Goal: Task Accomplishment & Management: Complete application form

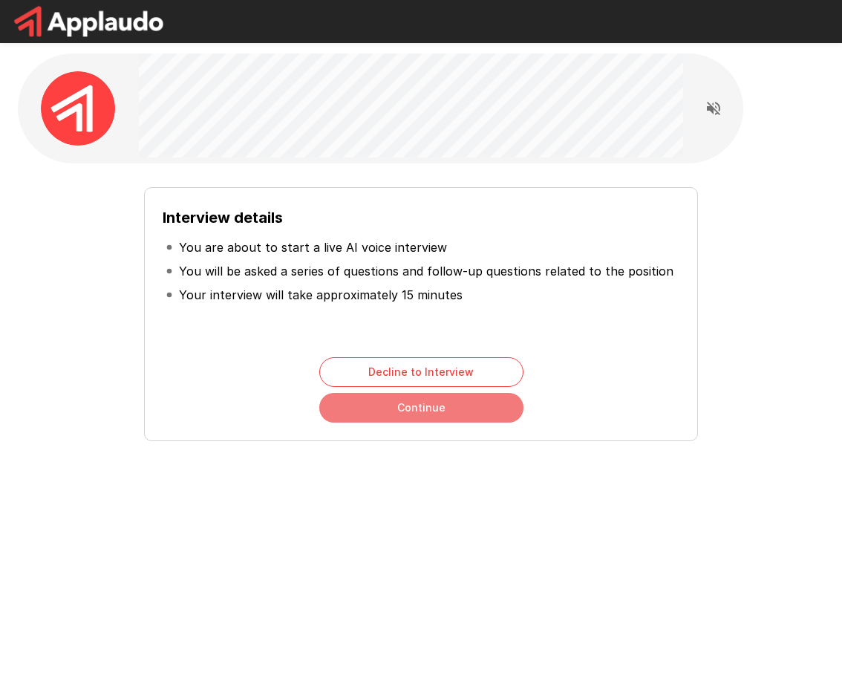
click at [447, 411] on button "Continue" at bounding box center [421, 408] width 204 height 30
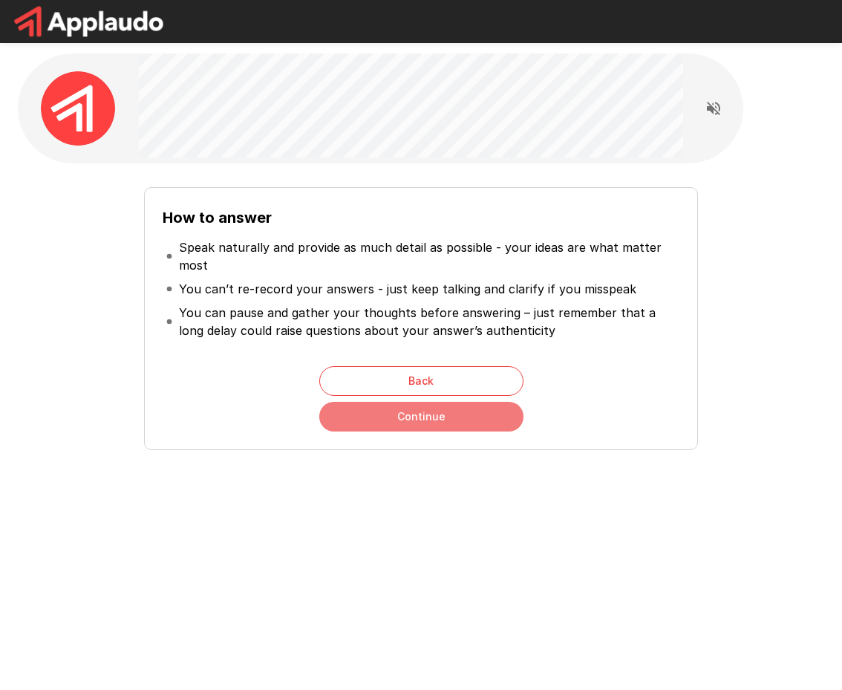
click at [373, 420] on button "Continue" at bounding box center [421, 417] width 204 height 30
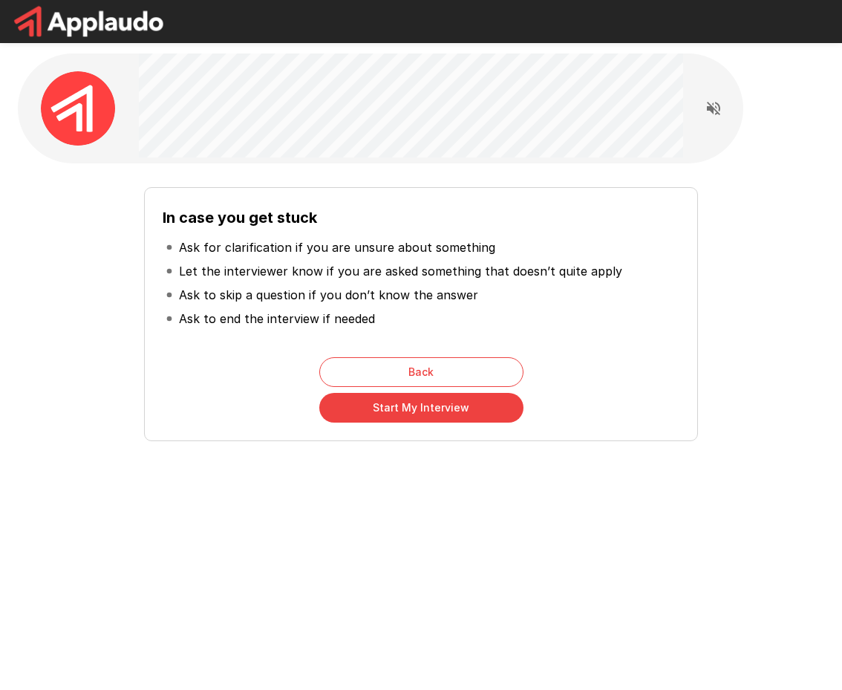
click at [397, 414] on button "Start My Interview" at bounding box center [421, 408] width 204 height 30
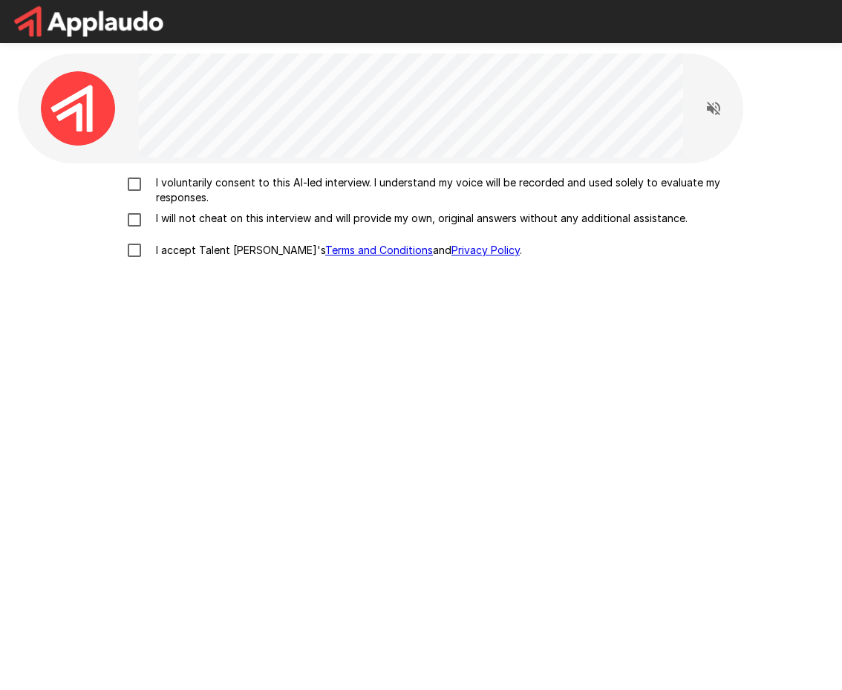
click at [712, 105] on icon "Read questions aloud" at bounding box center [714, 109] width 18 height 18
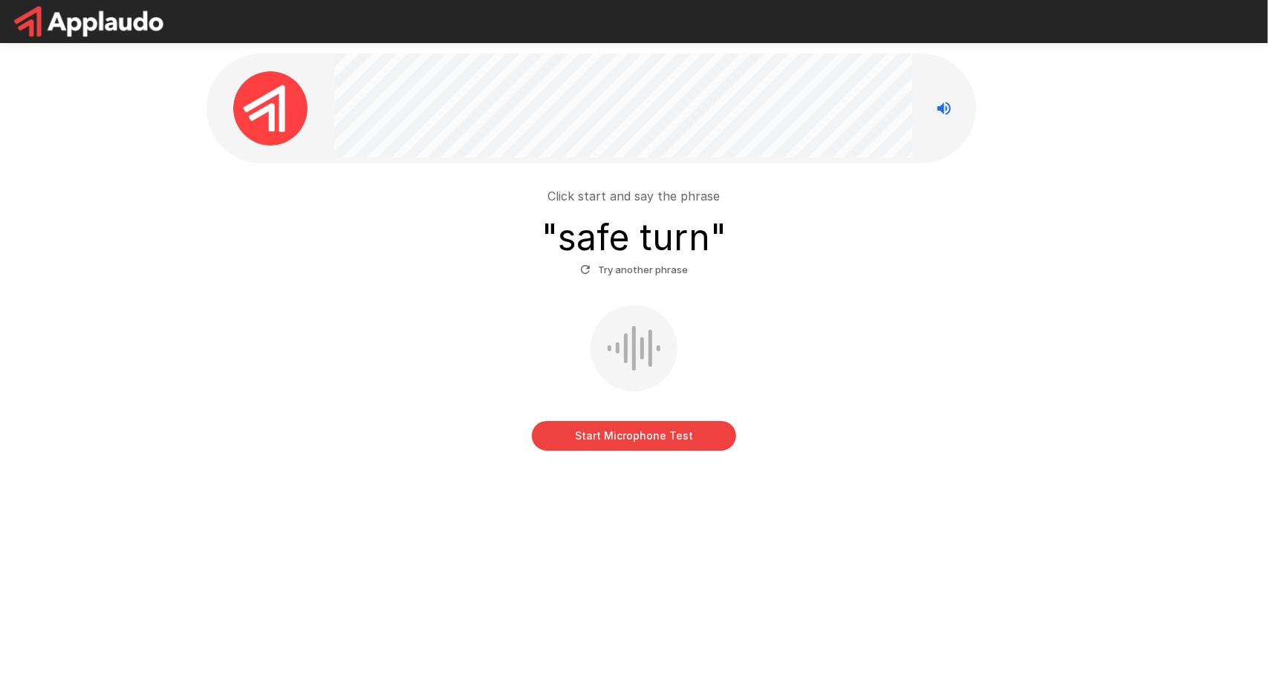
click at [636, 420] on div "Start Microphone Test" at bounding box center [634, 378] width 844 height 146
click at [627, 433] on button "Start Microphone Test" at bounding box center [634, 436] width 204 height 30
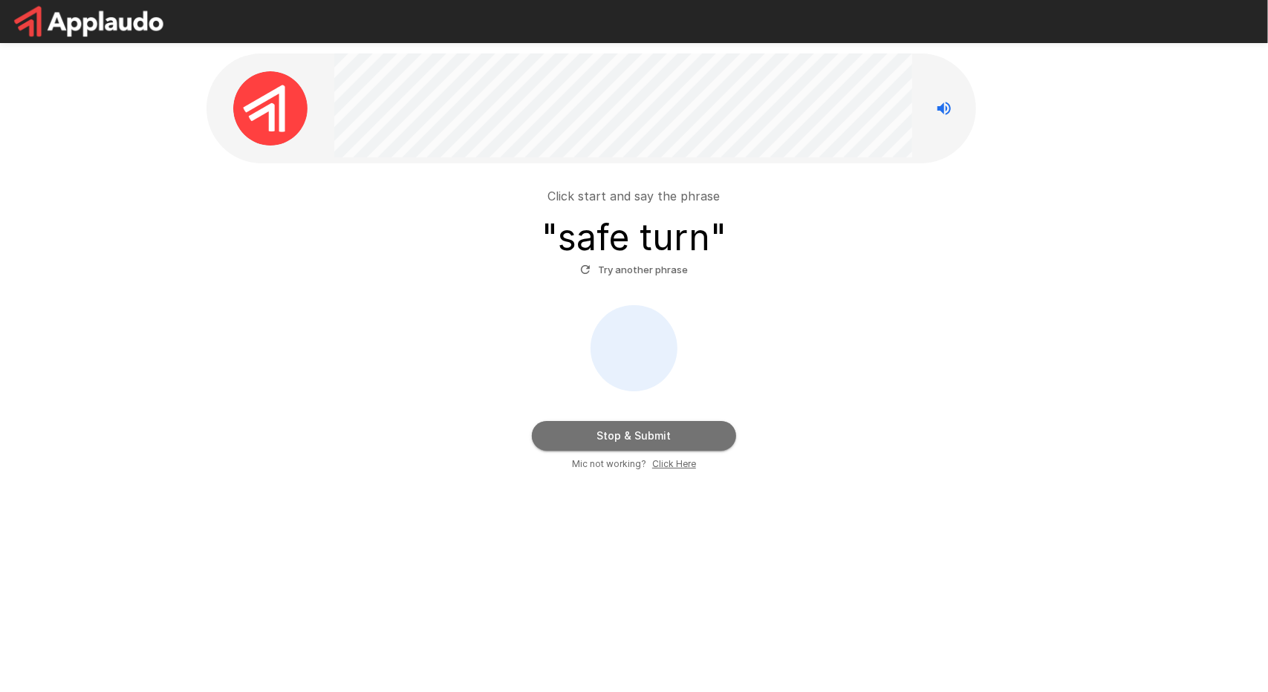
click at [628, 442] on button "Stop & Submit" at bounding box center [634, 436] width 204 height 30
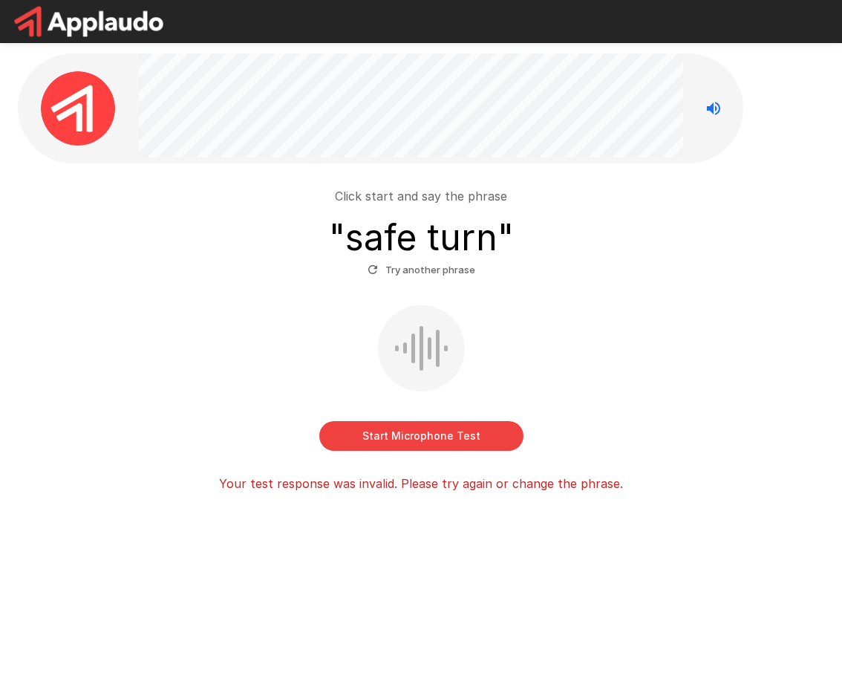
click at [391, 440] on button "Start Microphone Test" at bounding box center [421, 436] width 204 height 30
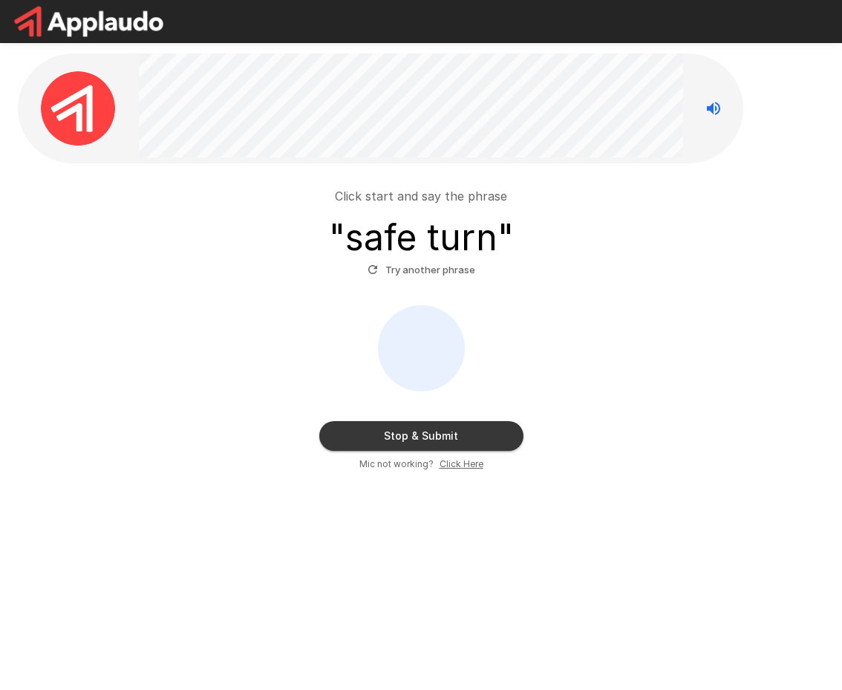
click at [368, 273] on icon "button" at bounding box center [372, 269] width 13 height 13
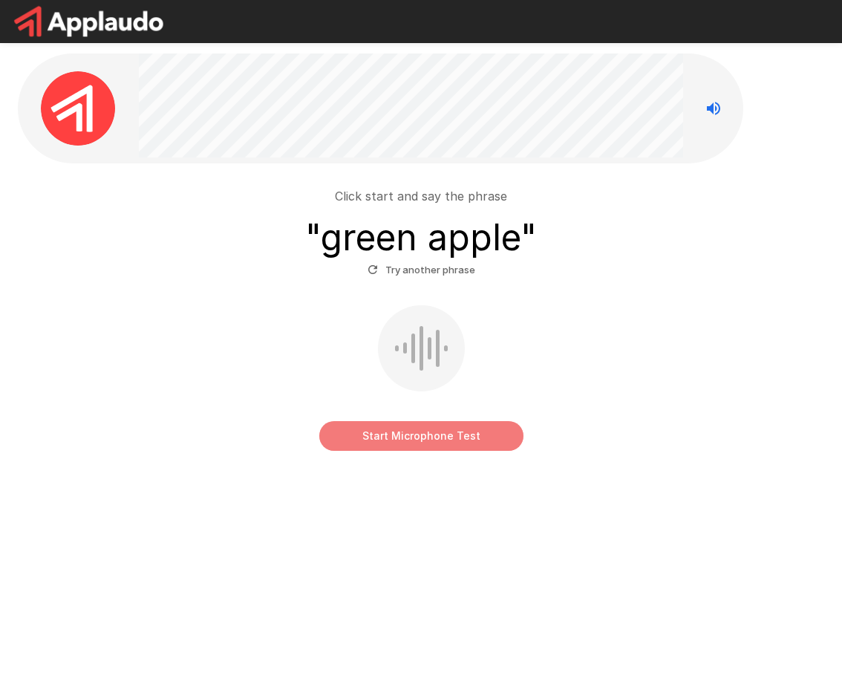
click at [385, 434] on button "Start Microphone Test" at bounding box center [421, 436] width 204 height 30
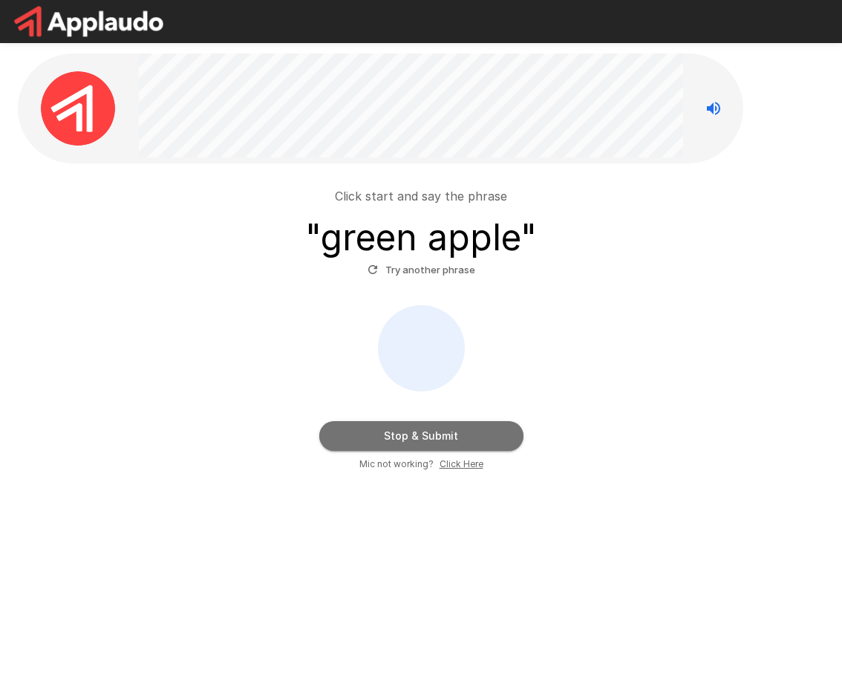
click at [379, 432] on button "Stop & Submit" at bounding box center [421, 436] width 204 height 30
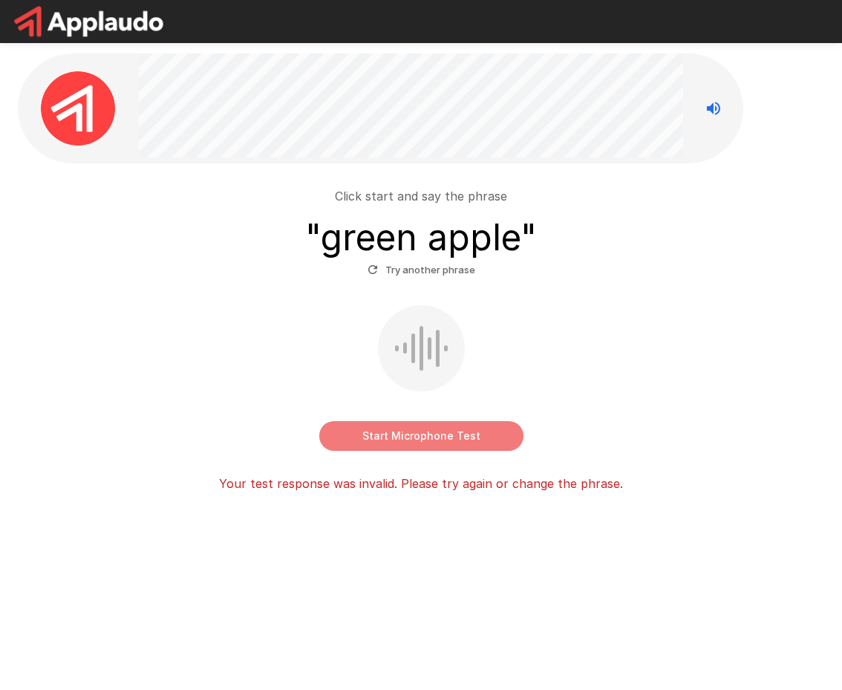
click at [357, 434] on button "Start Microphone Test" at bounding box center [421, 436] width 204 height 30
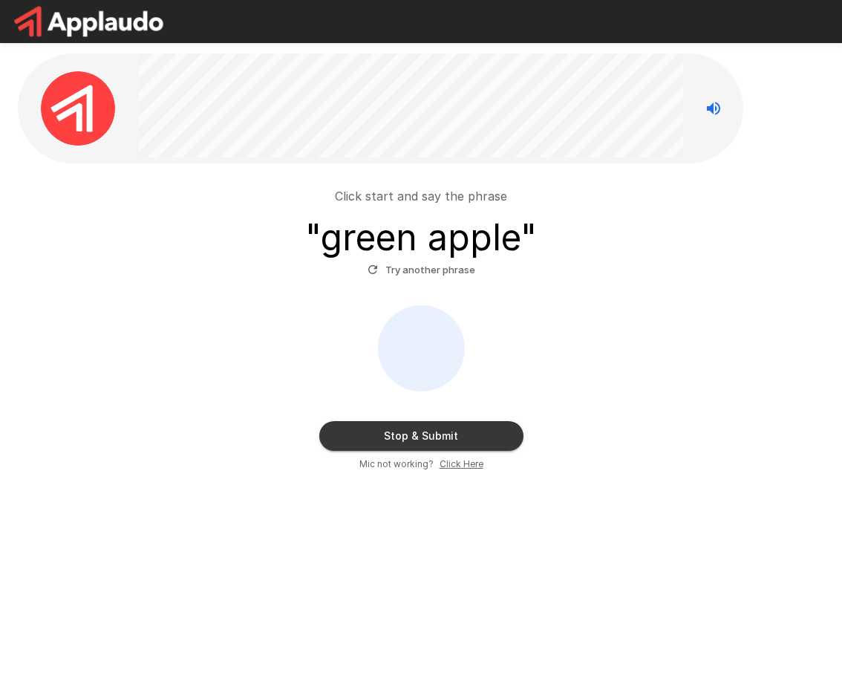
click at [370, 428] on button "Stop & Submit" at bounding box center [421, 436] width 204 height 30
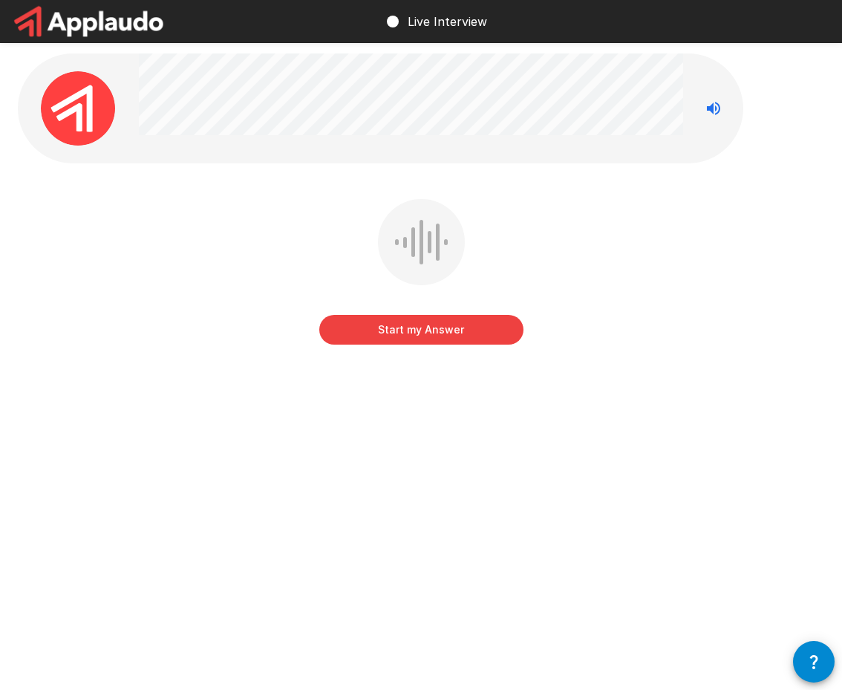
click at [414, 336] on button "Start my Answer" at bounding box center [421, 330] width 204 height 30
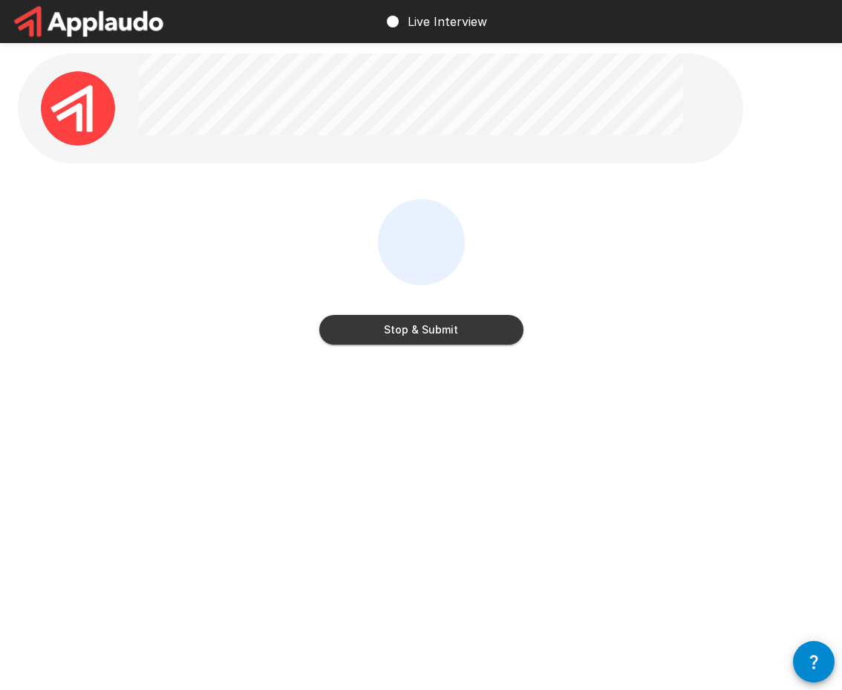
click at [414, 336] on button "Stop & Submit" at bounding box center [421, 330] width 204 height 30
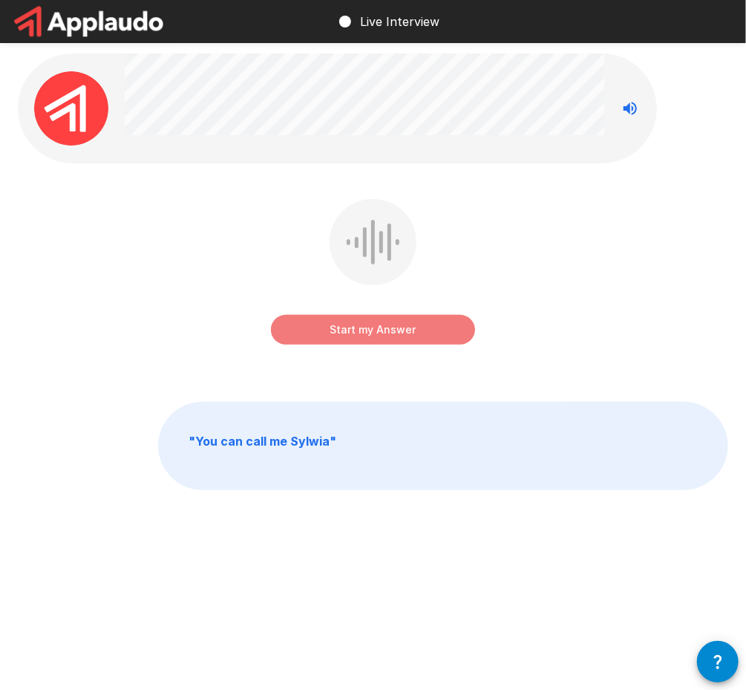
click at [423, 332] on button "Start my Answer" at bounding box center [373, 330] width 204 height 30
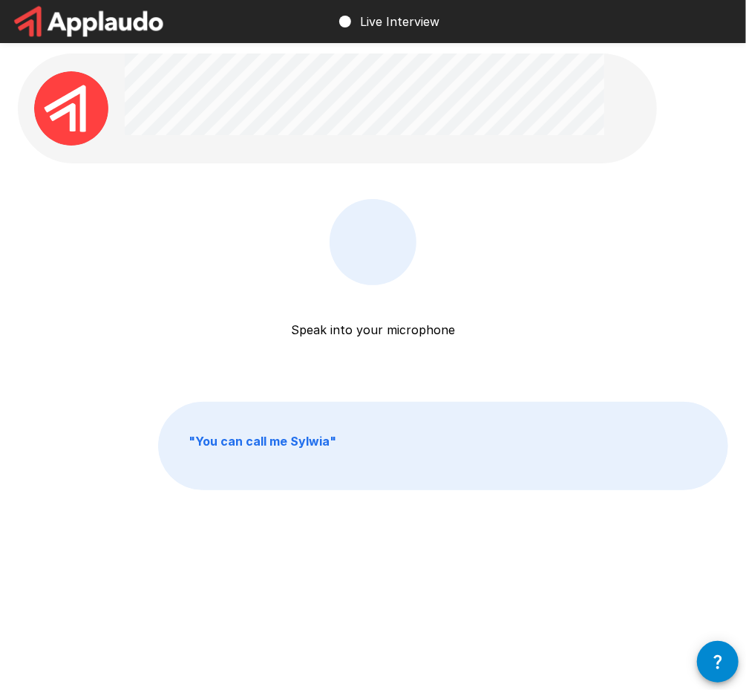
click at [636, 596] on div "Speak into your microphone Stop & Submit " You can call me Sylwia "" at bounding box center [373, 304] width 746 height 609
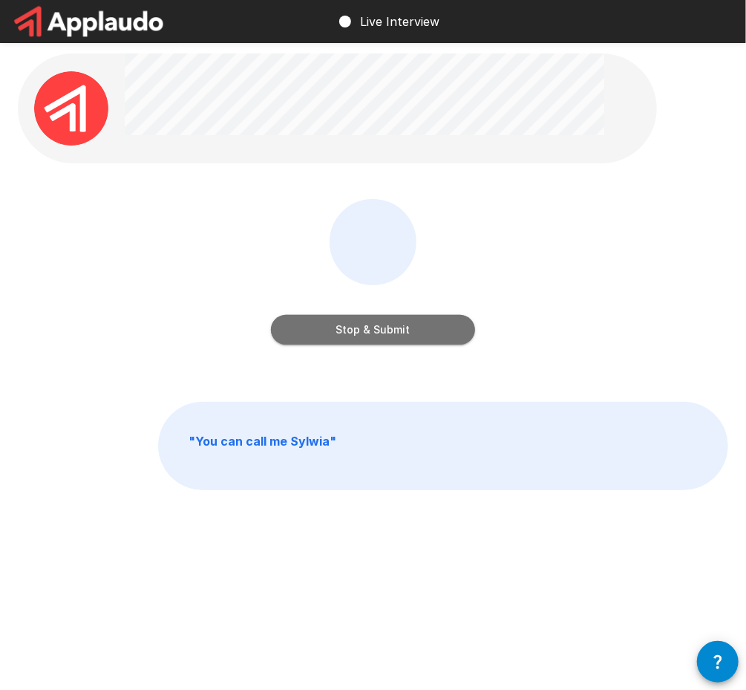
click at [337, 323] on button "Stop & Submit" at bounding box center [373, 330] width 204 height 30
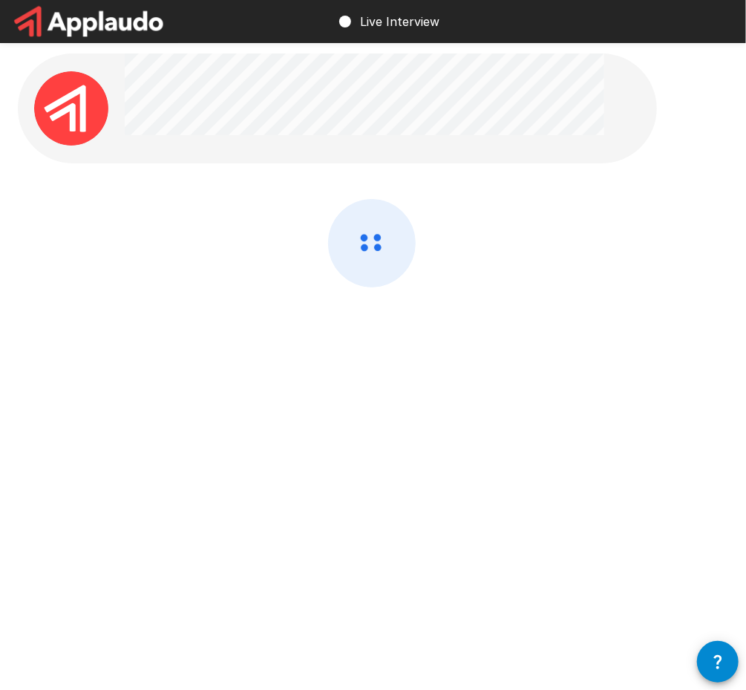
click at [726, 659] on icon "button" at bounding box center [718, 662] width 18 height 18
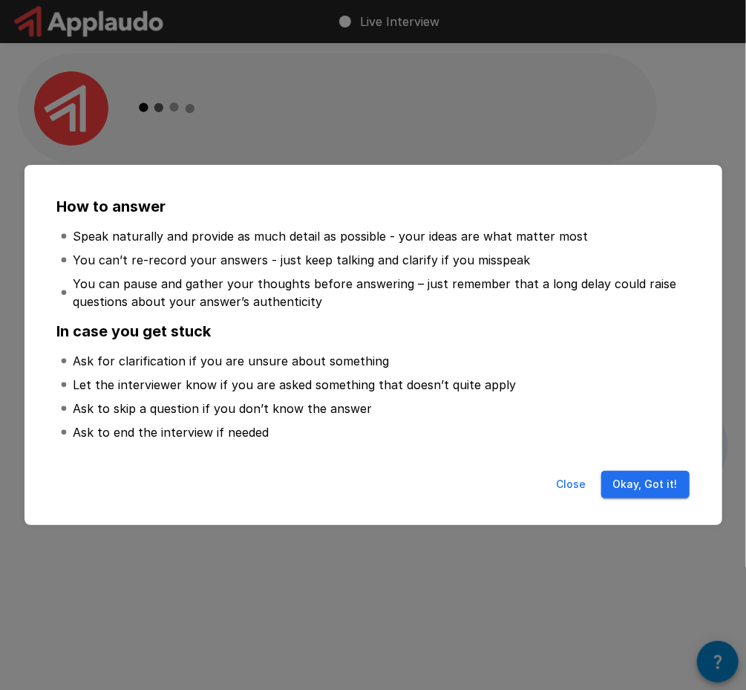
click at [665, 498] on div "Close Okay, Got it!" at bounding box center [373, 487] width 668 height 45
click at [658, 480] on button "Okay, Got it!" at bounding box center [646, 484] width 88 height 27
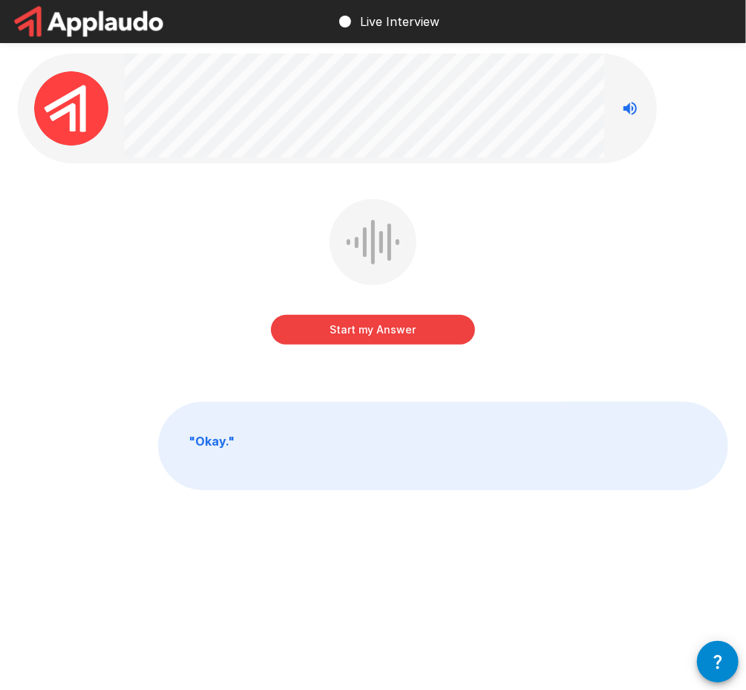
click at [365, 332] on button "Start my Answer" at bounding box center [373, 330] width 204 height 30
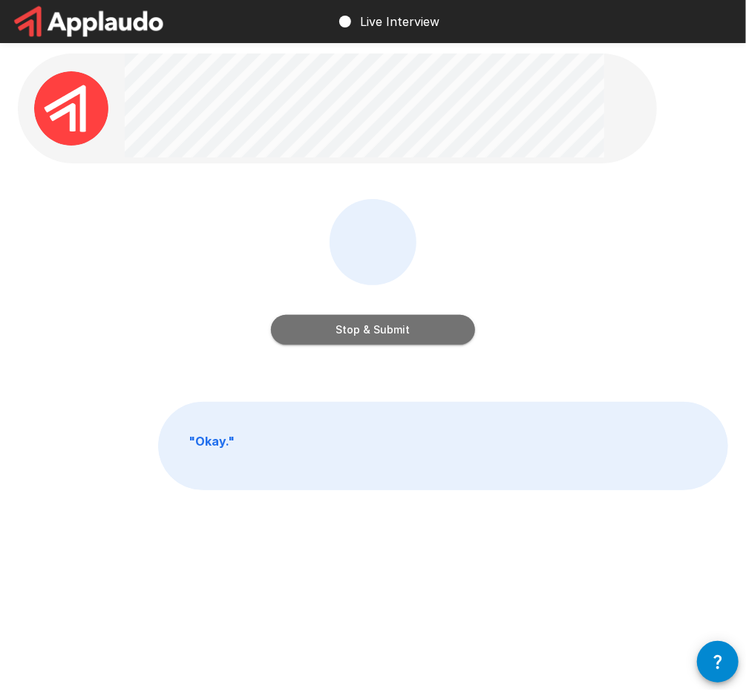
click at [376, 336] on button "Stop & Submit" at bounding box center [373, 330] width 204 height 30
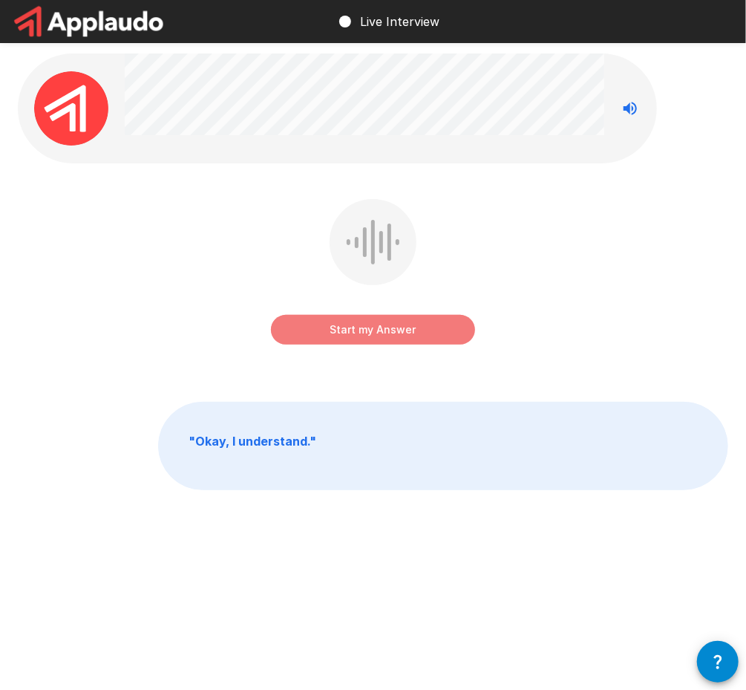
click at [377, 332] on button "Start my Answer" at bounding box center [373, 330] width 204 height 30
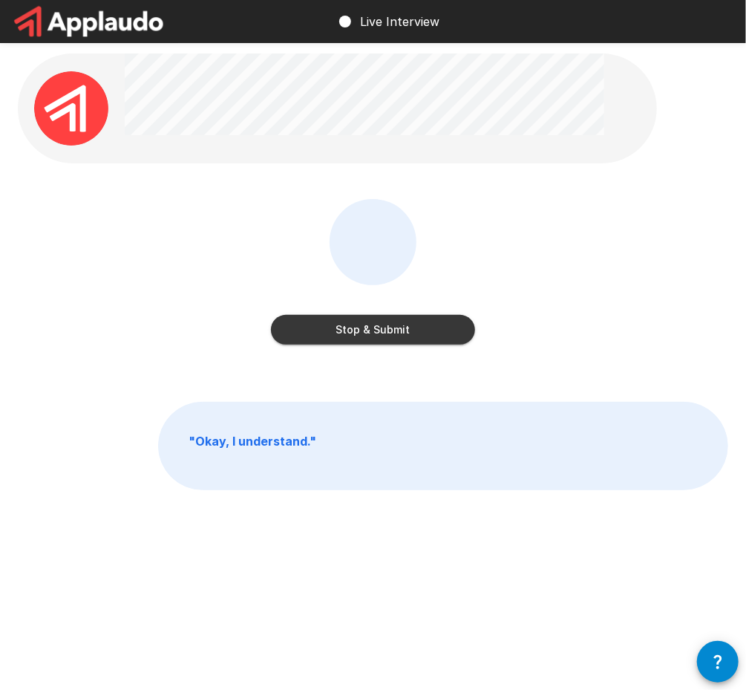
click at [357, 331] on button "Stop & Submit" at bounding box center [373, 330] width 204 height 30
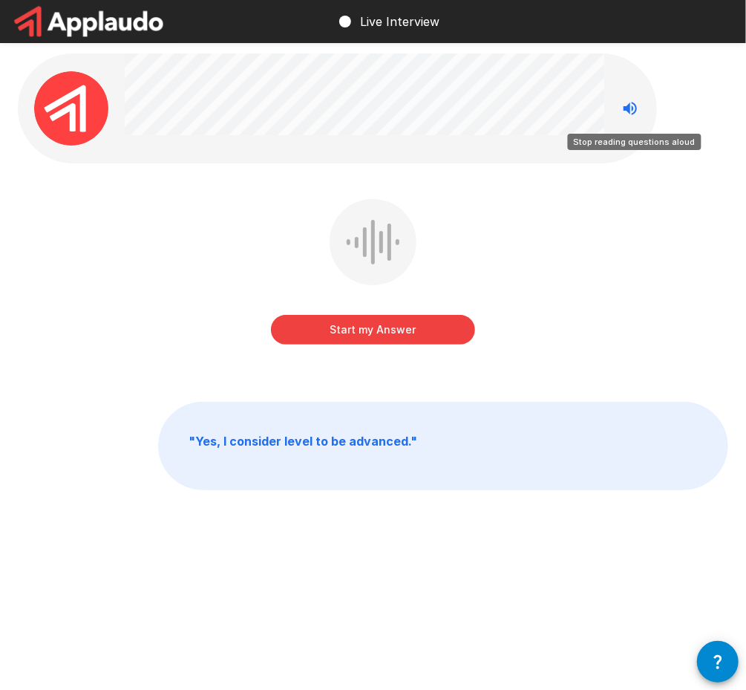
click at [628, 114] on icon "Stop reading questions aloud" at bounding box center [631, 109] width 18 height 18
click at [395, 325] on button "Start my Answer" at bounding box center [373, 330] width 204 height 30
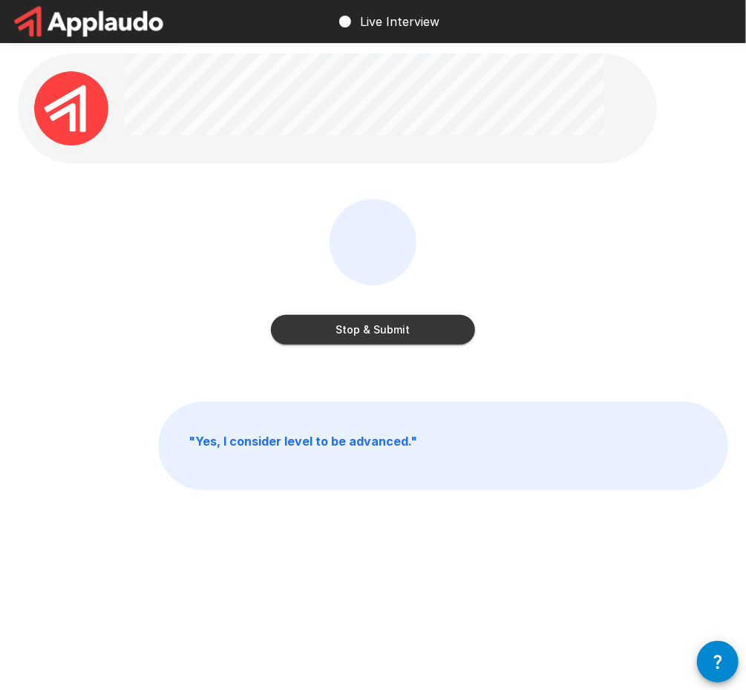
click at [358, 338] on button "Stop & Submit" at bounding box center [373, 330] width 204 height 30
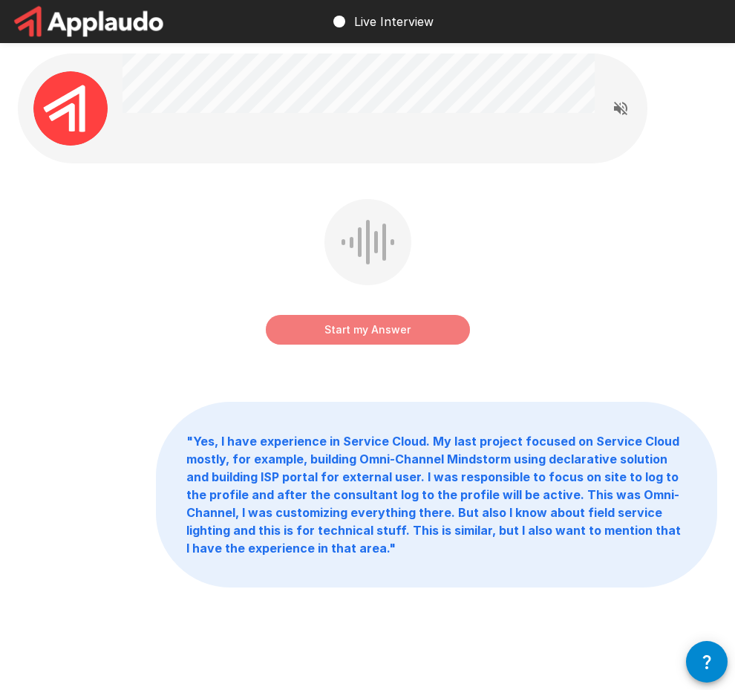
click at [354, 326] on button "Start my Answer" at bounding box center [368, 330] width 204 height 30
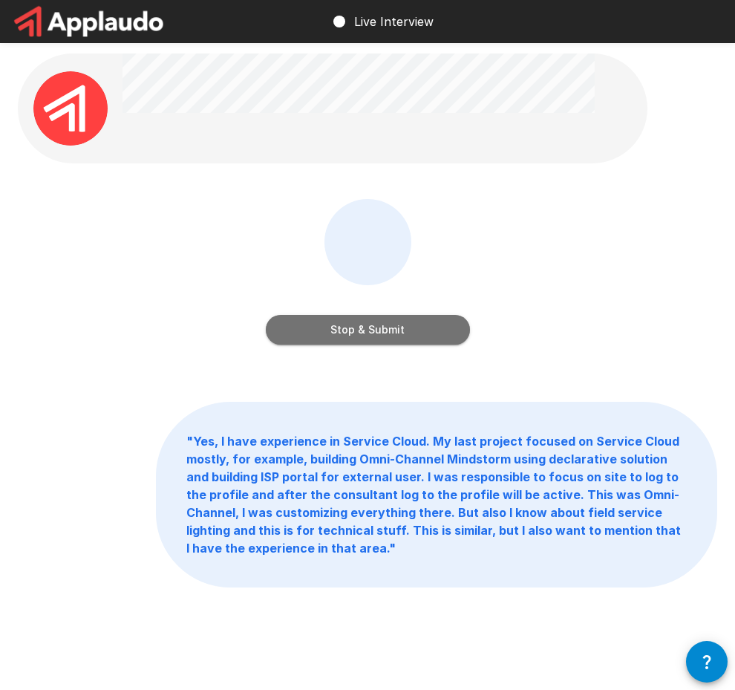
click at [316, 332] on button "Stop & Submit" at bounding box center [368, 330] width 204 height 30
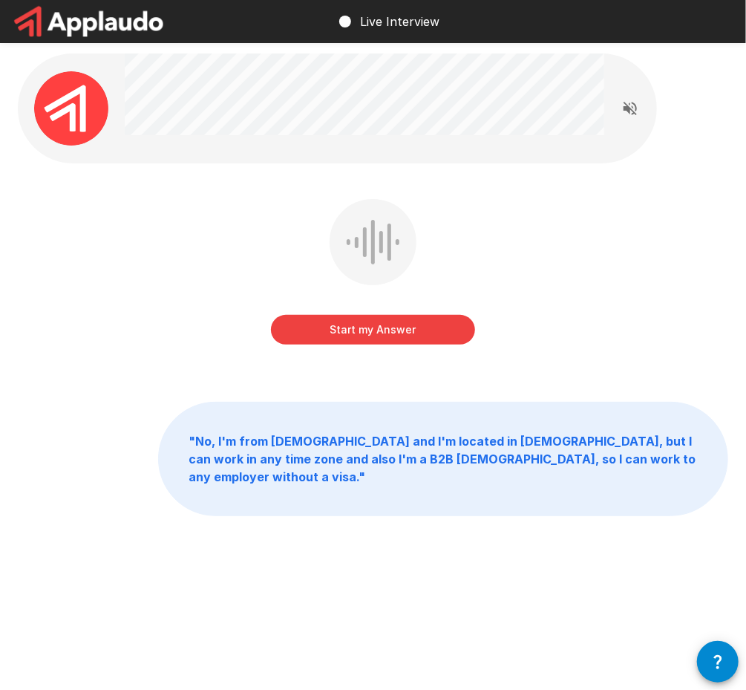
click at [372, 324] on button "Start my Answer" at bounding box center [373, 330] width 204 height 30
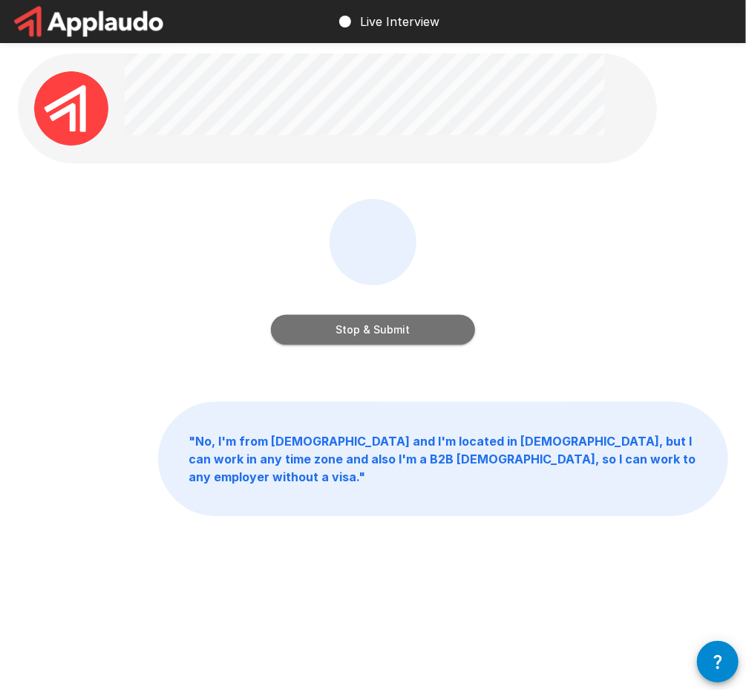
click at [322, 336] on button "Stop & Submit" at bounding box center [373, 330] width 204 height 30
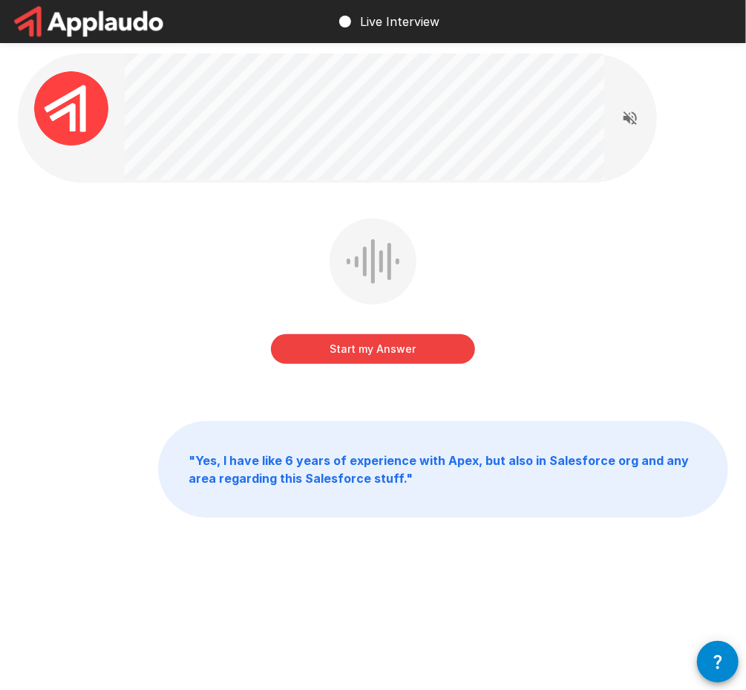
click at [351, 356] on button "Start my Answer" at bounding box center [373, 349] width 204 height 30
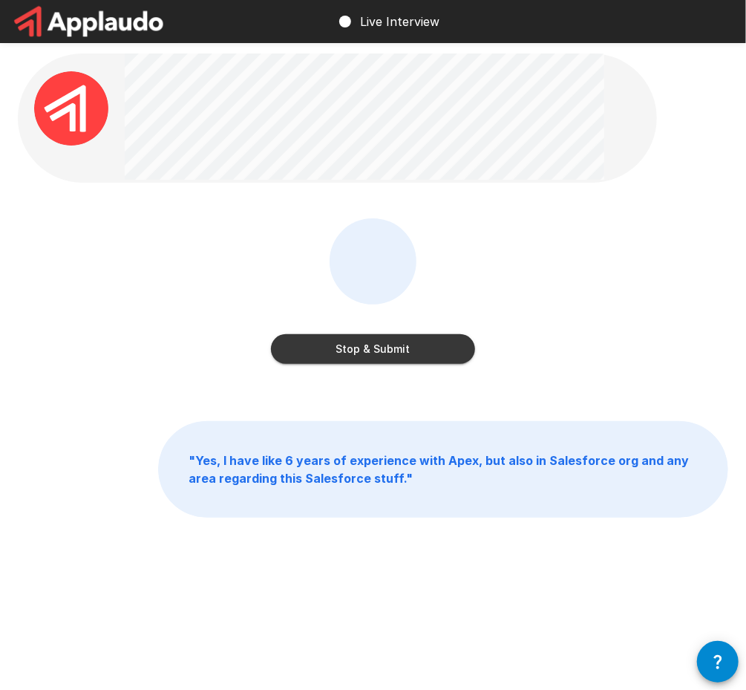
click at [395, 353] on button "Stop & Submit" at bounding box center [373, 349] width 204 height 30
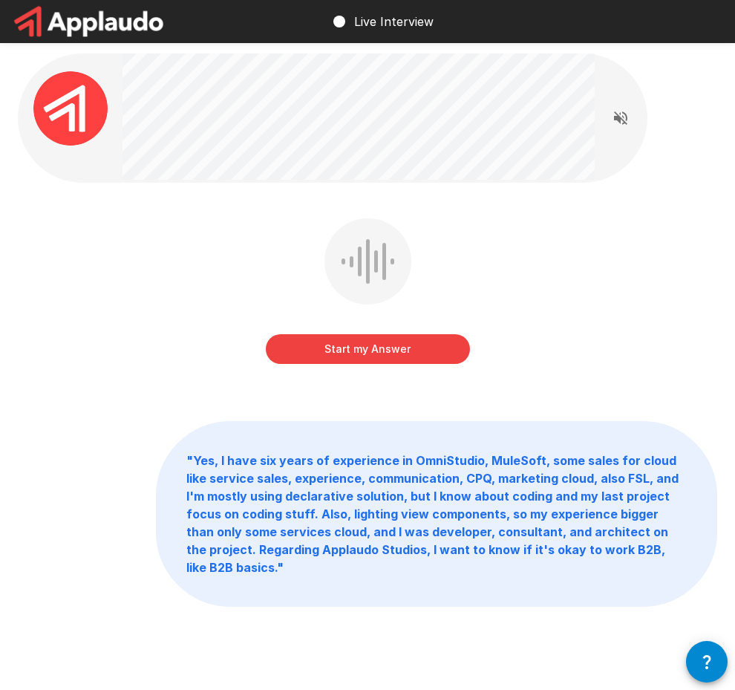
click at [413, 347] on button "Start my Answer" at bounding box center [368, 349] width 204 height 30
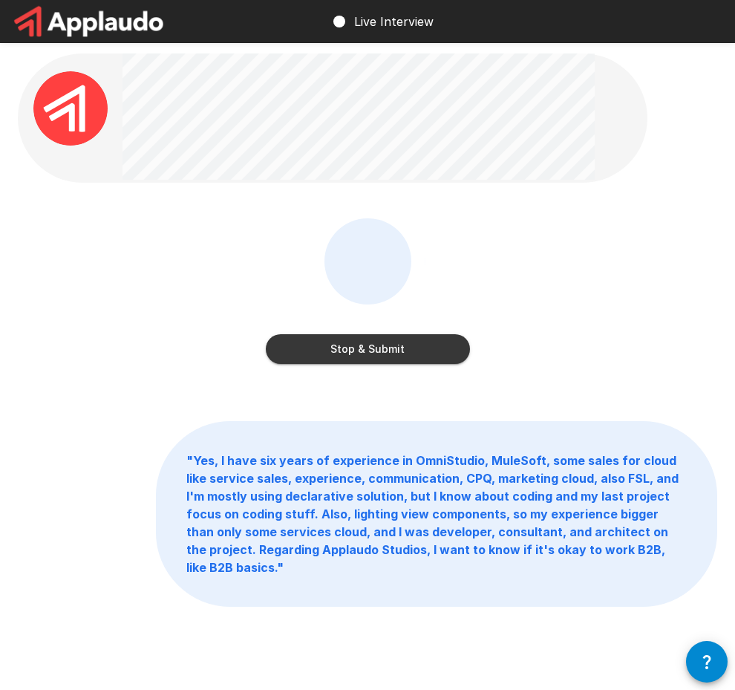
click at [327, 354] on button "Stop & Submit" at bounding box center [368, 349] width 204 height 30
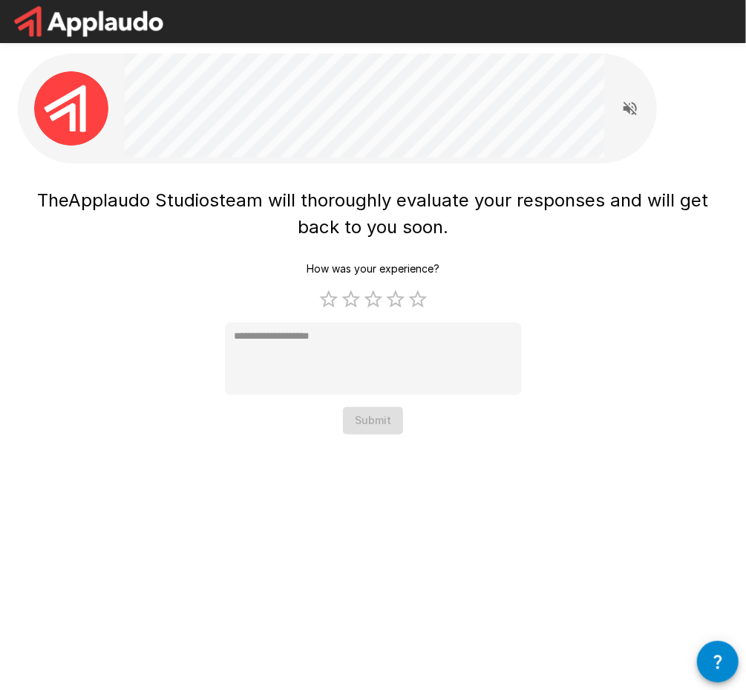
click at [368, 432] on div "How was your experience? 1 Star 2 Stars 3 Stars 4 Stars 5 Stars Empty * Submit" at bounding box center [373, 344] width 297 height 179
click at [423, 302] on label "5 Stars" at bounding box center [418, 299] width 22 height 22
type textarea "*"
click at [394, 422] on button "Submit" at bounding box center [373, 420] width 60 height 27
